Goal: Information Seeking & Learning: Learn about a topic

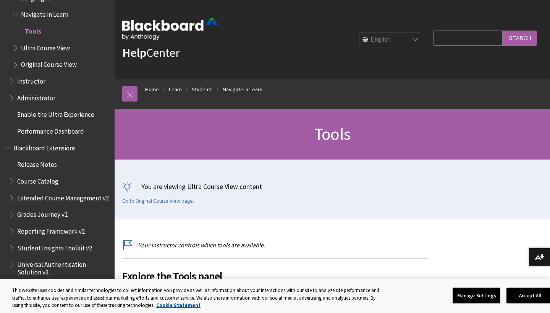
click at [476, 33] on input "Search Query" at bounding box center [468, 38] width 70 height 15
type input "mail tool"
click at [527, 38] on input "Search" at bounding box center [520, 38] width 34 height 15
click at [513, 42] on input "Search" at bounding box center [520, 38] width 34 height 15
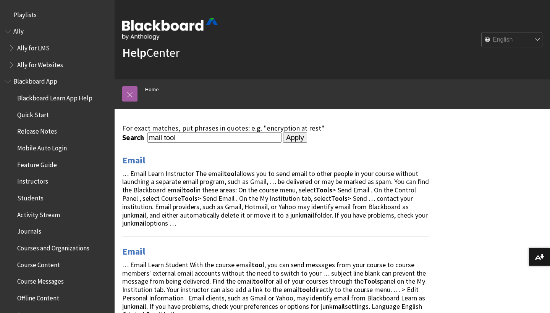
click at [283, 136] on input "Apply" at bounding box center [295, 138] width 24 height 11
click at [135, 161] on link "Email" at bounding box center [133, 160] width 23 height 12
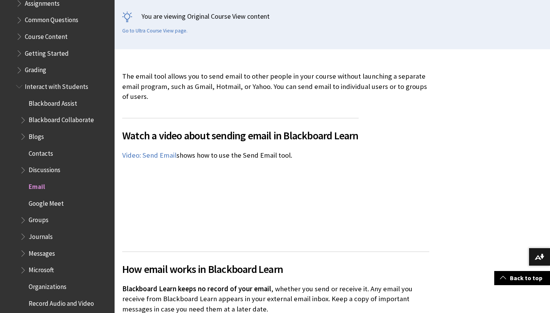
scroll to position [996, 0]
